Goal: Task Accomplishment & Management: Use online tool/utility

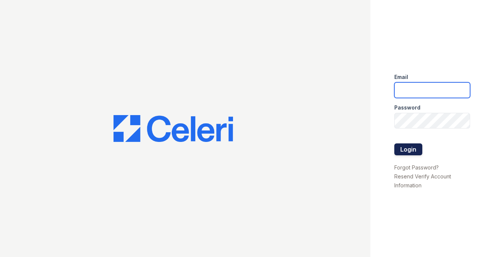
type input "[EMAIL_ADDRESS][DOMAIN_NAME]"
click at [404, 149] on button "Login" at bounding box center [408, 150] width 28 height 12
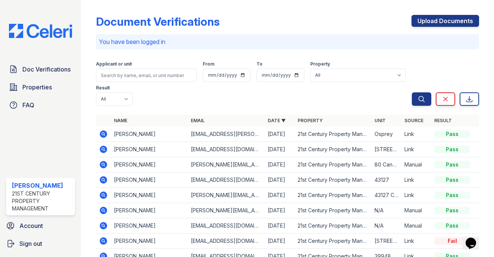
click at [103, 133] on icon at bounding box center [103, 134] width 2 height 2
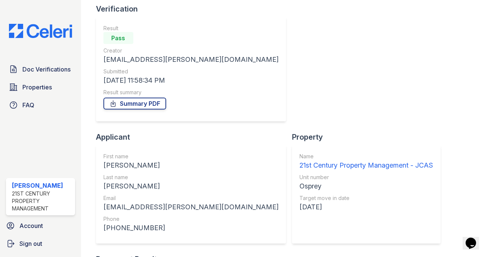
scroll to position [112, 0]
